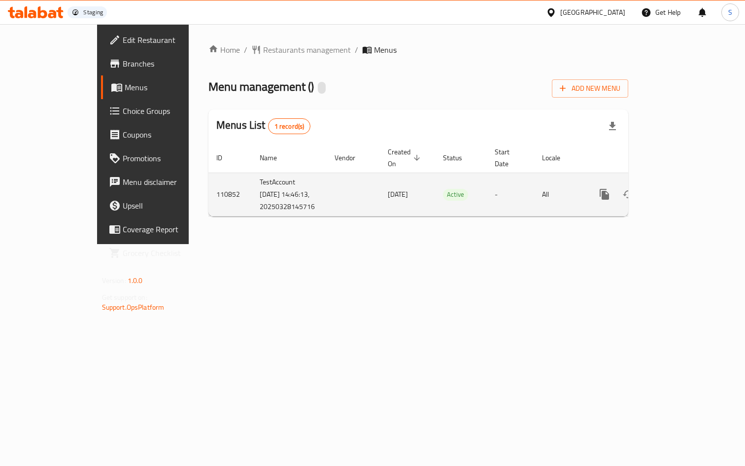
click at [252, 200] on td "TestAccount 2025-03-28 14:46:13, 20250328145716" at bounding box center [289, 194] width 75 height 43
click at [252, 192] on td "TestAccount 2025-03-28 14:46:13, 20250328145716" at bounding box center [289, 194] width 75 height 43
click at [682, 190] on icon "enhanced table" at bounding box center [676, 194] width 12 height 12
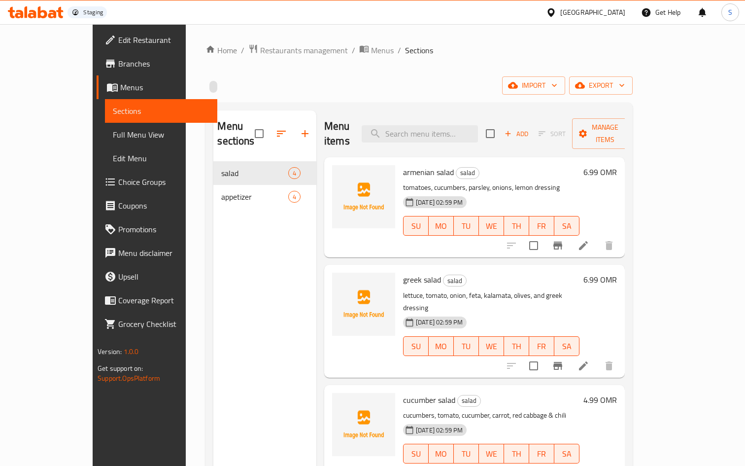
scroll to position [138, 0]
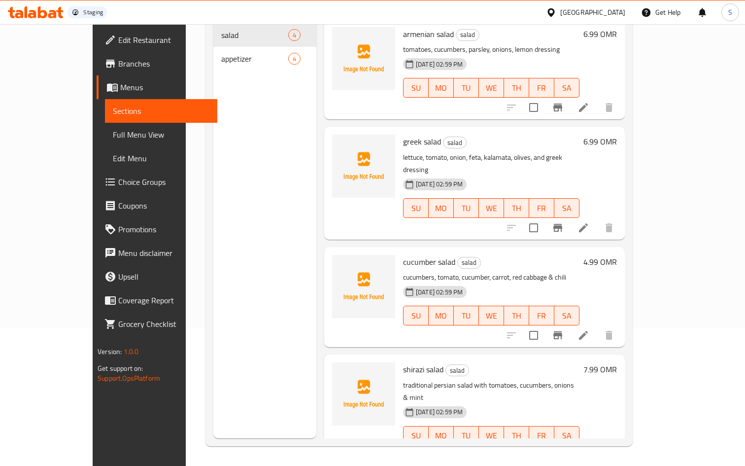
click at [412, 254] on span "cucumber salad" at bounding box center [429, 261] width 52 height 15
click at [588, 223] on icon at bounding box center [583, 227] width 9 height 9
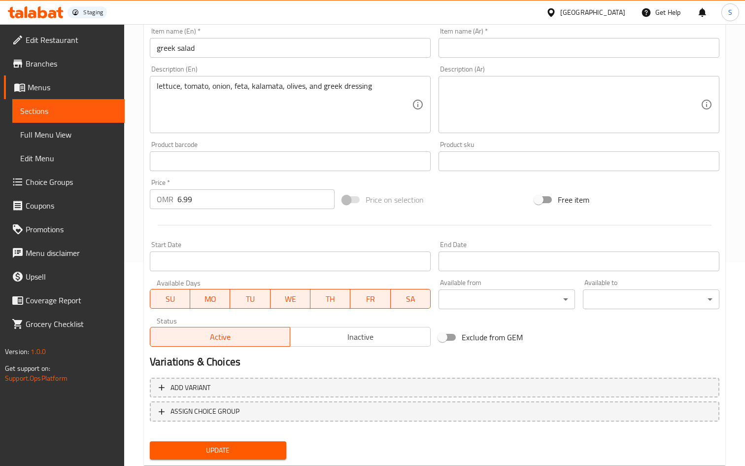
scroll to position [231, 0]
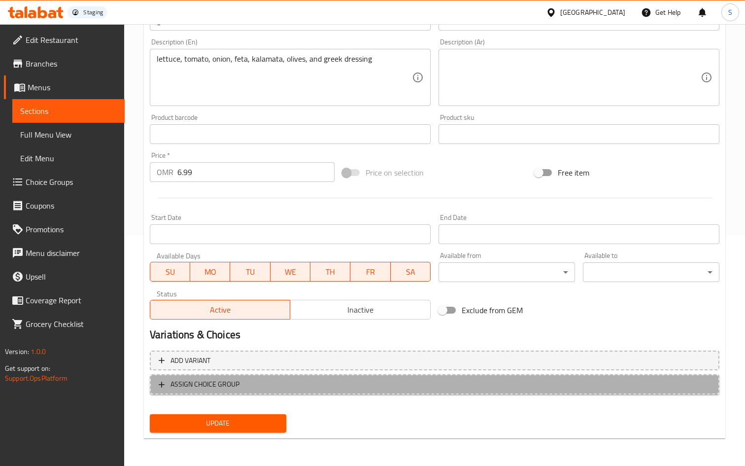
click at [231, 384] on span "ASSIGN CHOICE GROUP" at bounding box center [205, 384] width 69 height 12
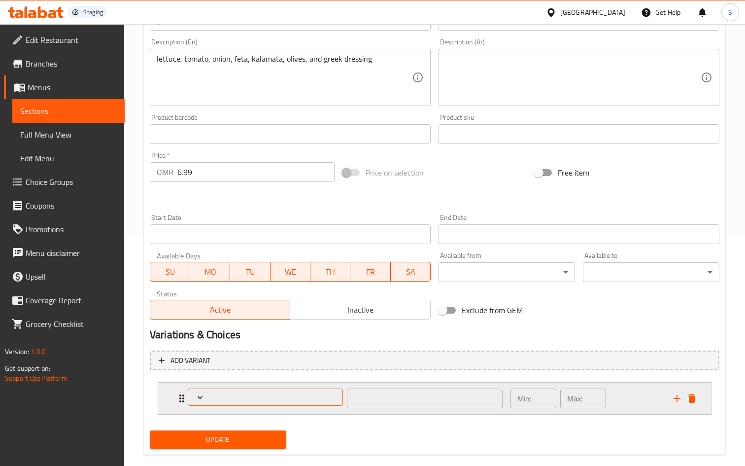
click at [228, 391] on button "Expand" at bounding box center [265, 396] width 155 height 17
click at [695, 401] on div at bounding box center [372, 233] width 745 height 466
click at [693, 400] on icon "delete" at bounding box center [692, 398] width 7 height 9
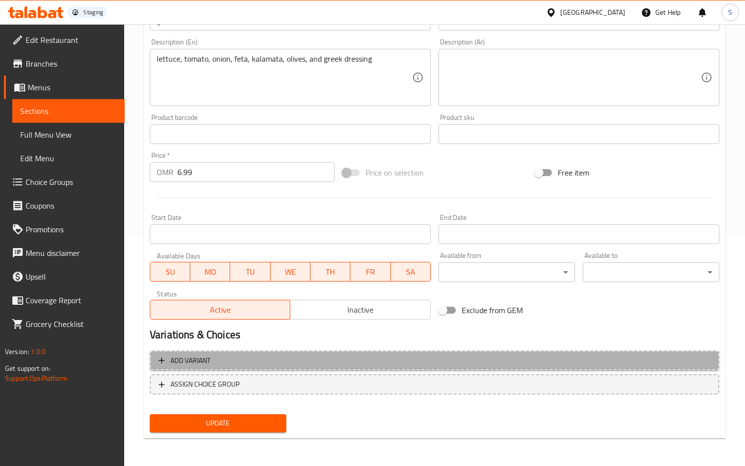
click at [190, 360] on span "Add variant" at bounding box center [191, 360] width 40 height 12
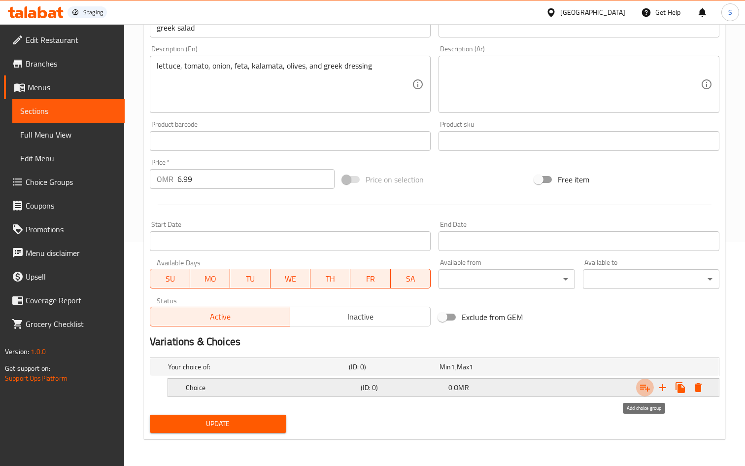
click at [643, 387] on icon "Expand" at bounding box center [645, 387] width 12 height 12
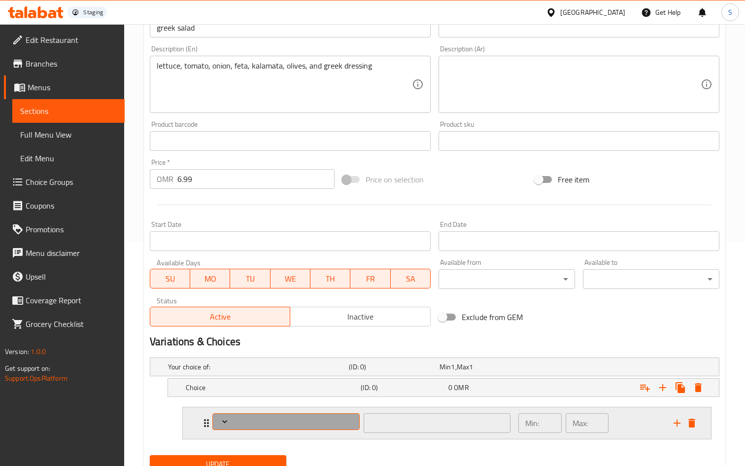
click at [321, 419] on span "Expand" at bounding box center [286, 421] width 140 height 10
click at [321, 419] on div at bounding box center [372, 233] width 745 height 466
click at [321, 419] on span "Expand" at bounding box center [286, 421] width 140 height 10
click at [692, 422] on div at bounding box center [372, 233] width 745 height 466
click at [692, 422] on icon "delete" at bounding box center [692, 422] width 7 height 9
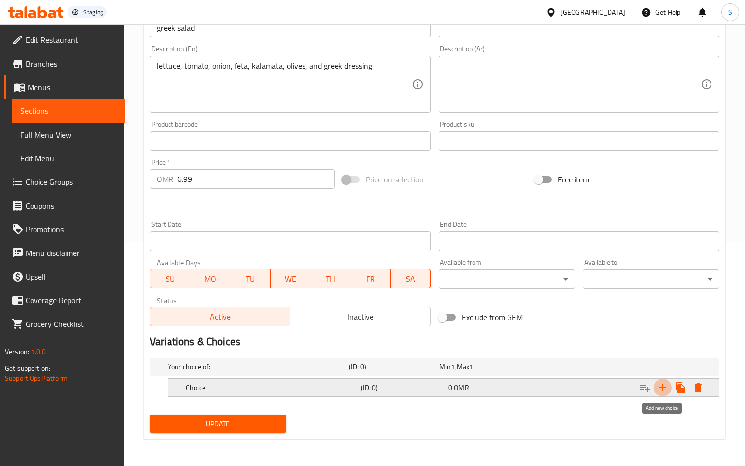
click at [659, 382] on icon "Expand" at bounding box center [663, 387] width 12 height 12
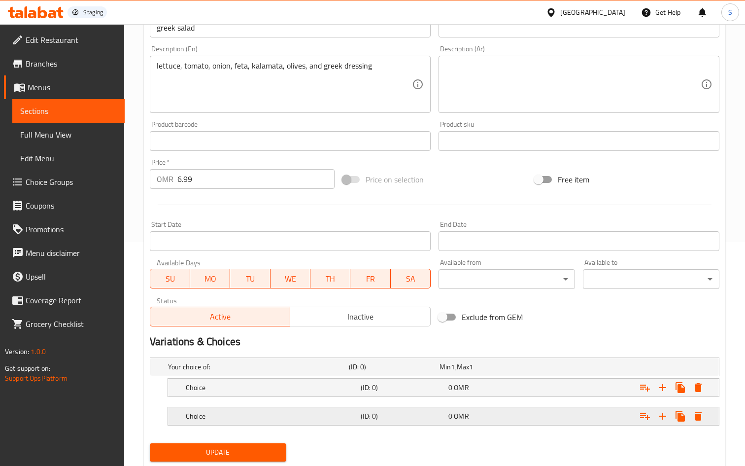
click at [263, 415] on h5 "Choice" at bounding box center [271, 416] width 171 height 10
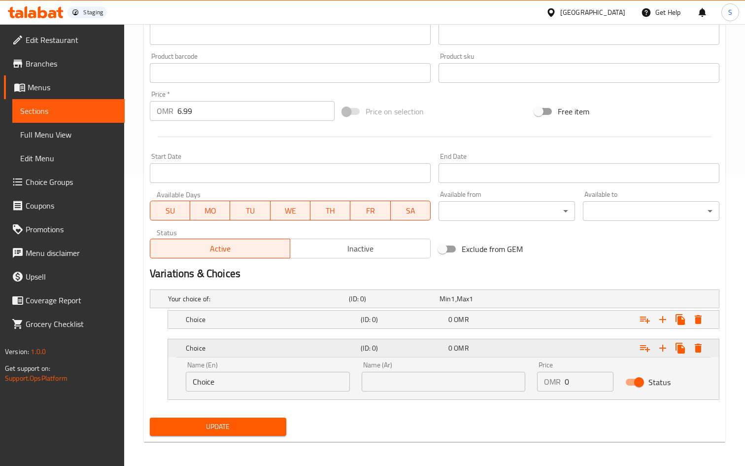
scroll to position [295, 0]
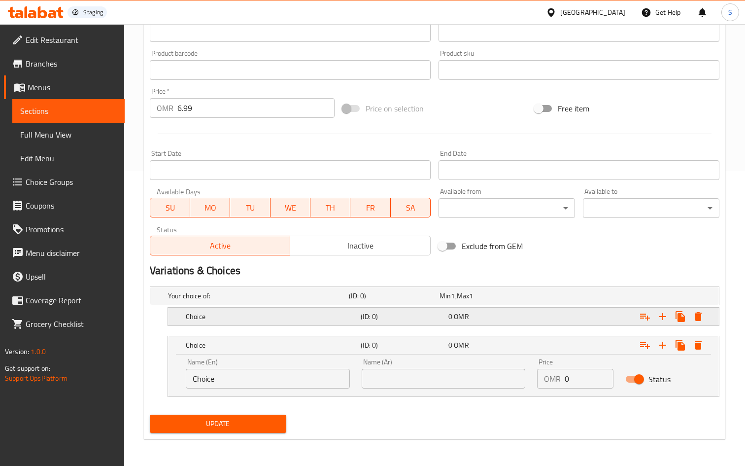
click at [266, 318] on h5 "Choice" at bounding box center [271, 317] width 171 height 10
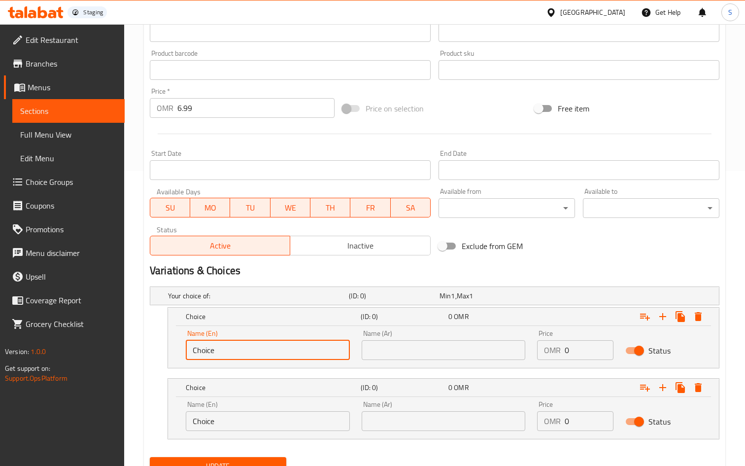
click at [263, 359] on input "Choice" at bounding box center [268, 350] width 164 height 20
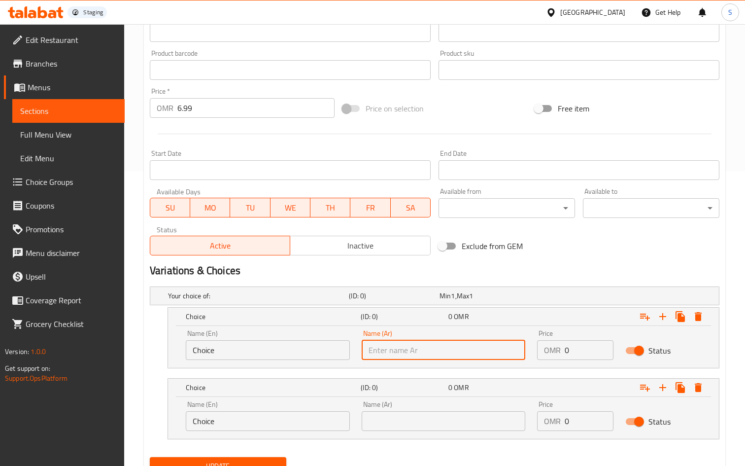
click at [445, 353] on input "text" at bounding box center [444, 350] width 164 height 20
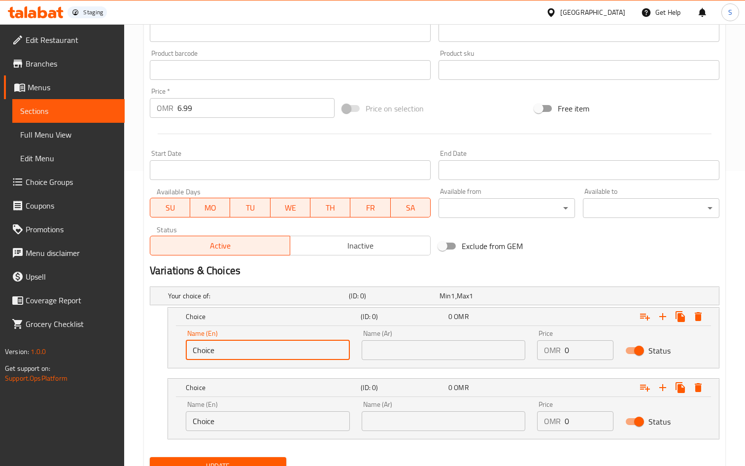
click at [303, 355] on input "Choice" at bounding box center [268, 350] width 164 height 20
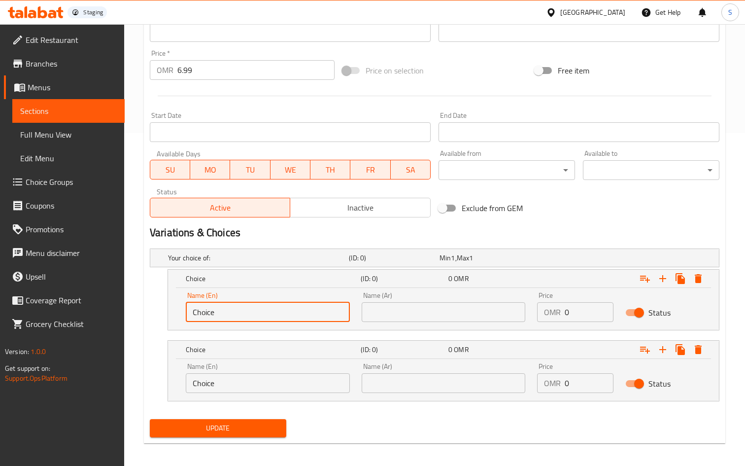
scroll to position [337, 0]
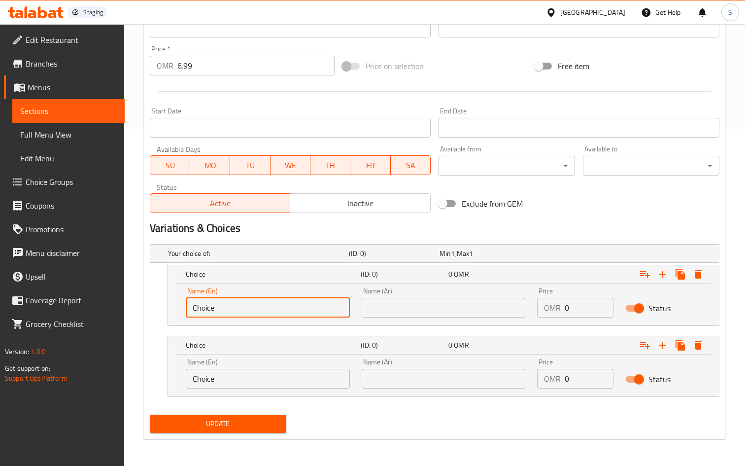
type input "Choice"
click at [60, 176] on span "Choice Groups" at bounding box center [71, 182] width 91 height 12
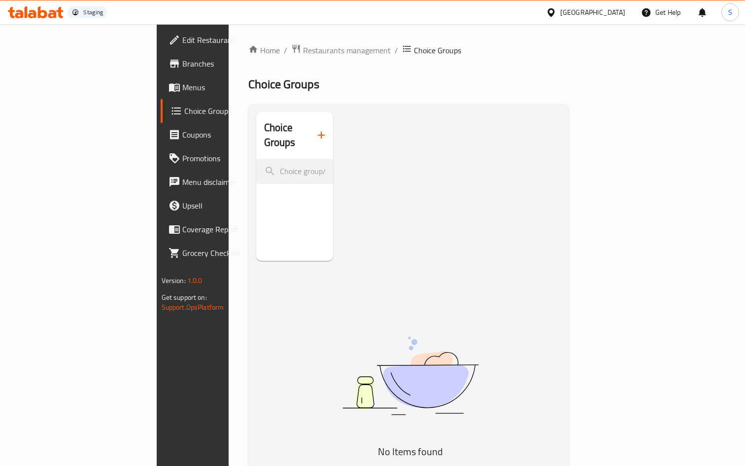
click at [184, 115] on span "Choice Groups" at bounding box center [228, 111] width 89 height 12
click at [556, 10] on icon at bounding box center [551, 12] width 10 height 10
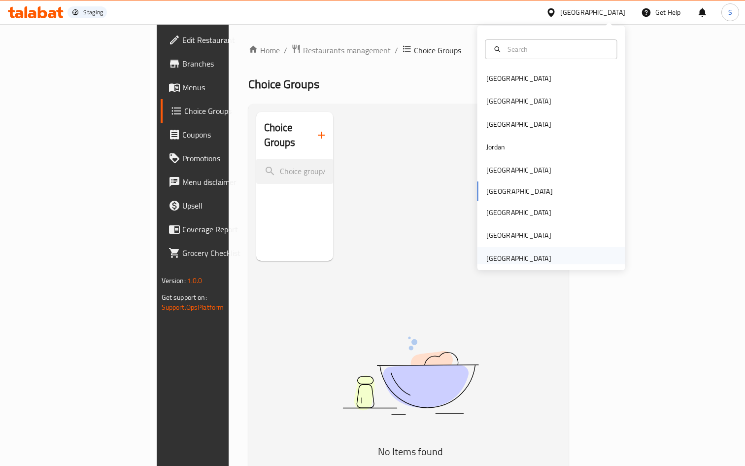
click at [548, 260] on div "[GEOGRAPHIC_DATA]" at bounding box center [518, 258] width 65 height 11
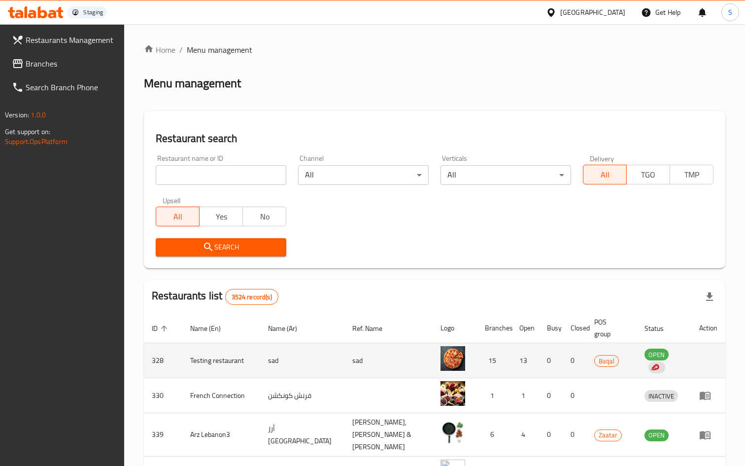
click at [165, 362] on td "328" at bounding box center [163, 360] width 38 height 35
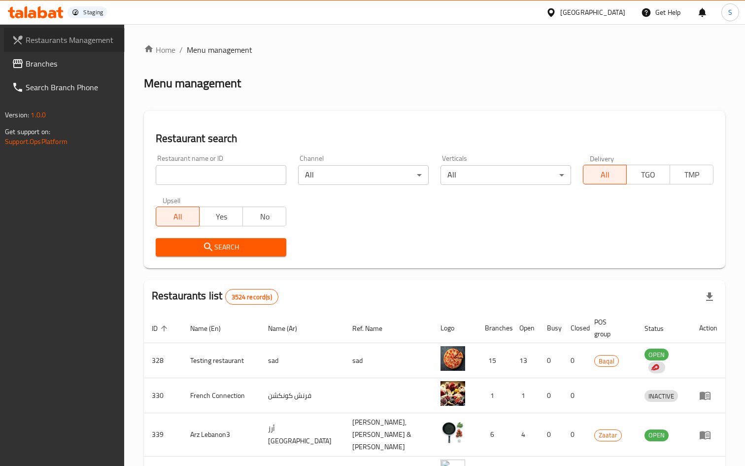
click at [53, 42] on span "Restaurants Management" at bounding box center [71, 40] width 91 height 12
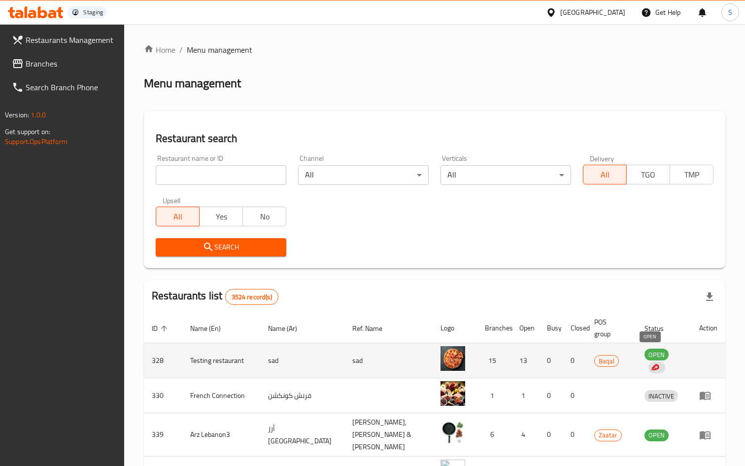
click at [650, 354] on span "OPEN" at bounding box center [657, 354] width 24 height 11
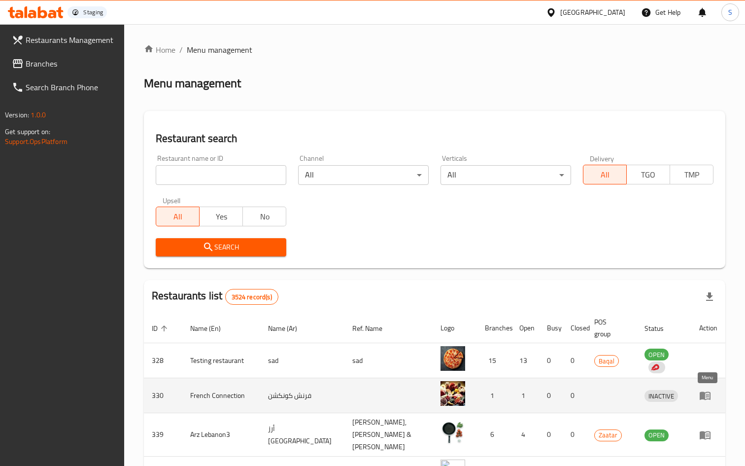
click at [709, 398] on icon "enhanced table" at bounding box center [705, 395] width 12 height 12
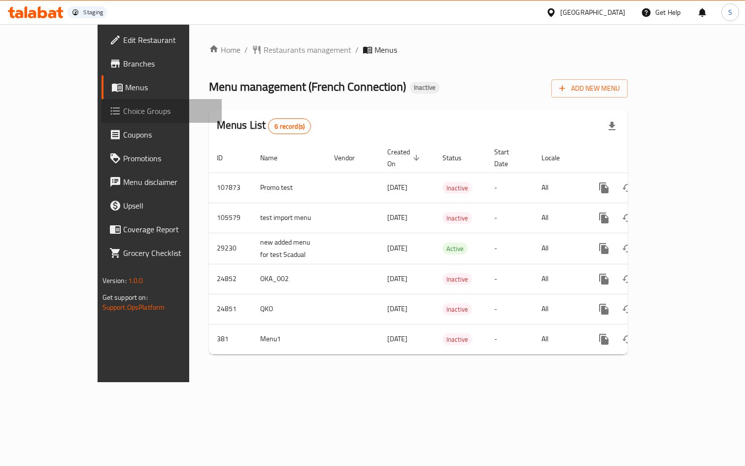
click at [123, 109] on span "Choice Groups" at bounding box center [168, 111] width 91 height 12
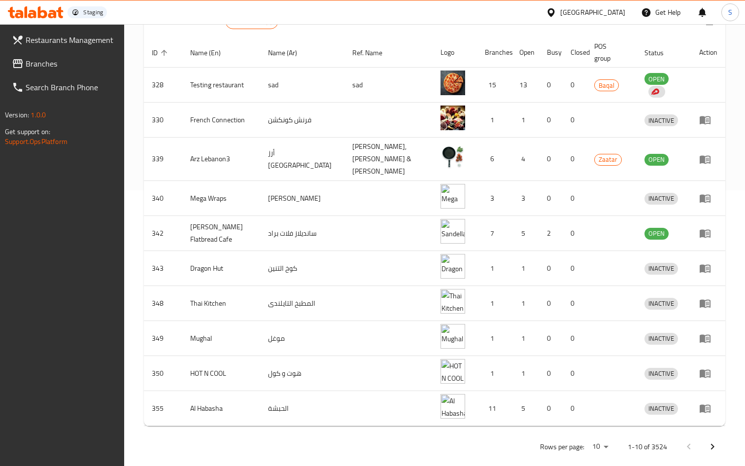
scroll to position [280, 0]
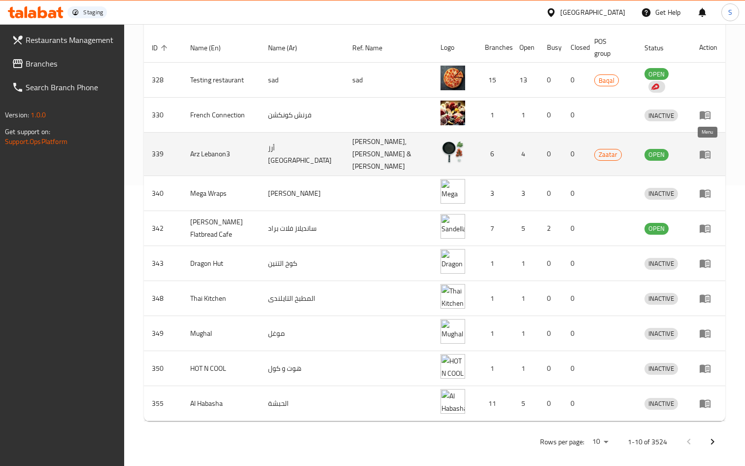
click at [705, 148] on icon "enhanced table" at bounding box center [705, 154] width 12 height 12
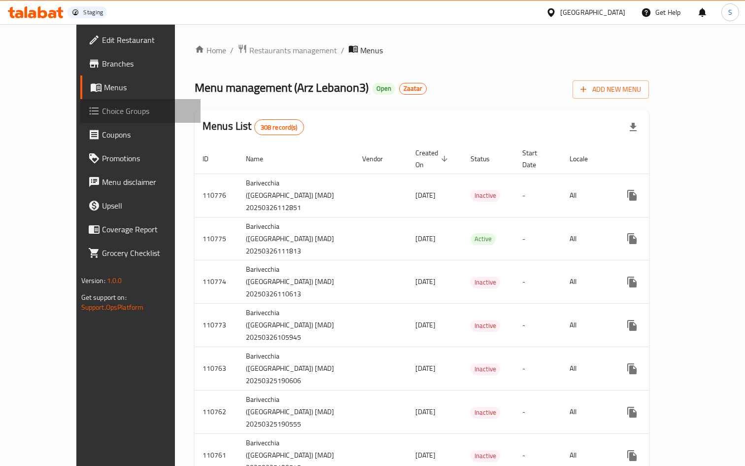
click at [102, 115] on span "Choice Groups" at bounding box center [147, 111] width 91 height 12
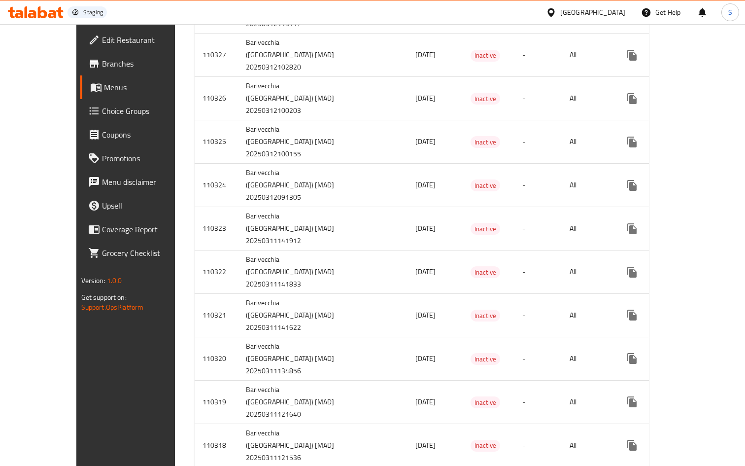
scroll to position [10611, 0]
